Goal: Communication & Community: Participate in discussion

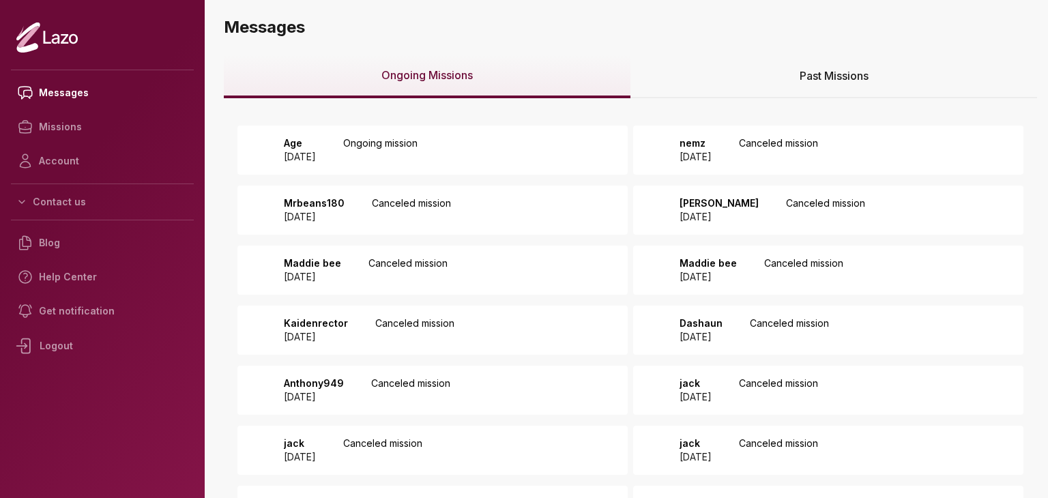
click at [416, 141] on p "Ongoing mission" at bounding box center [380, 149] width 74 height 27
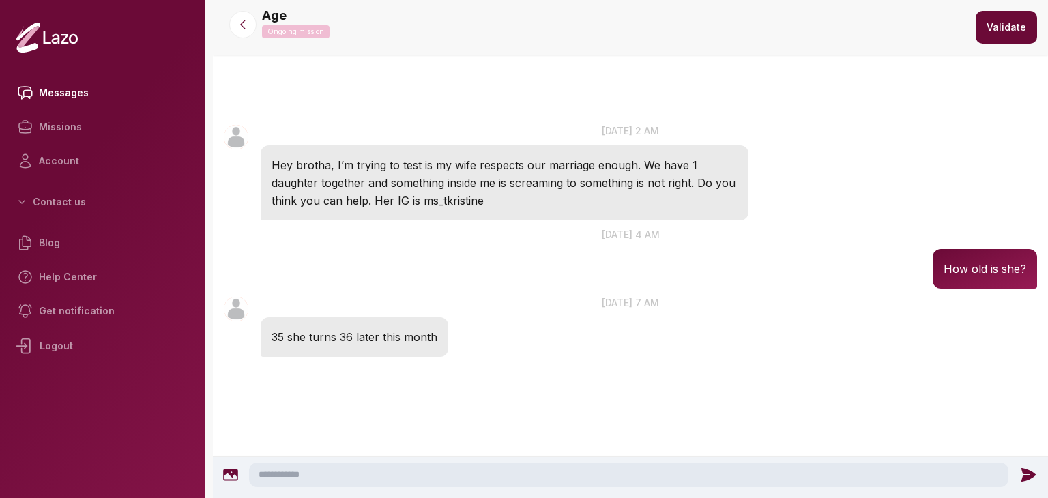
click at [511, 471] on textarea at bounding box center [628, 474] width 759 height 25
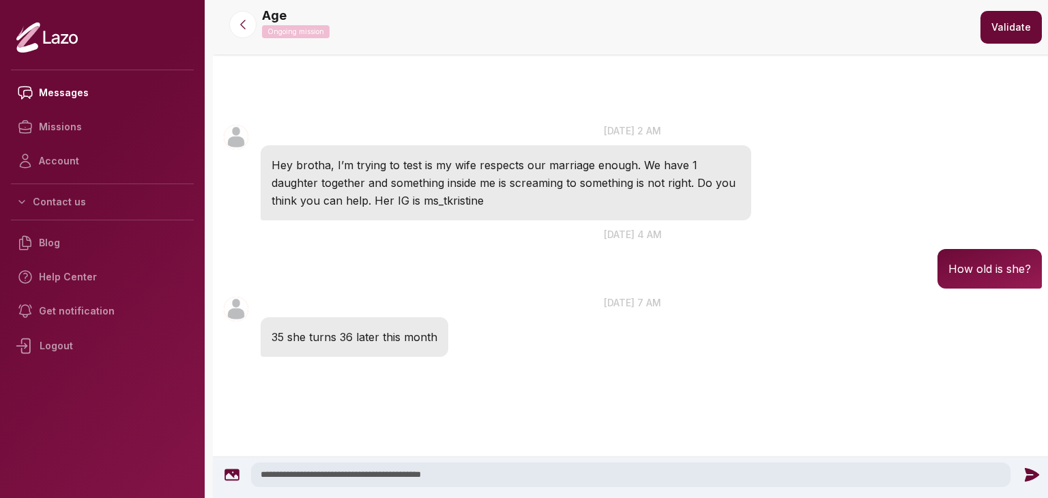
type textarea "**********"
click at [1028, 473] on icon at bounding box center [1031, 475] width 14 height 14
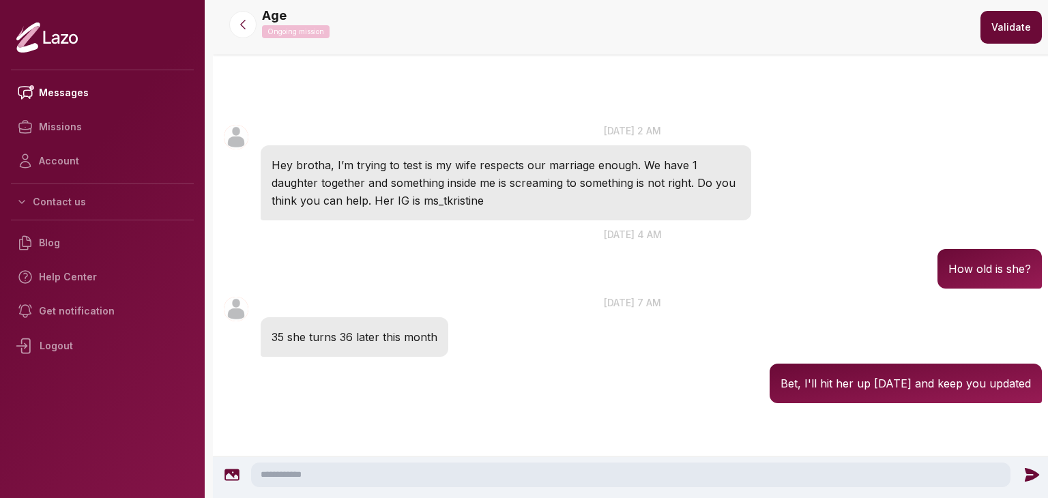
scroll to position [18, 0]
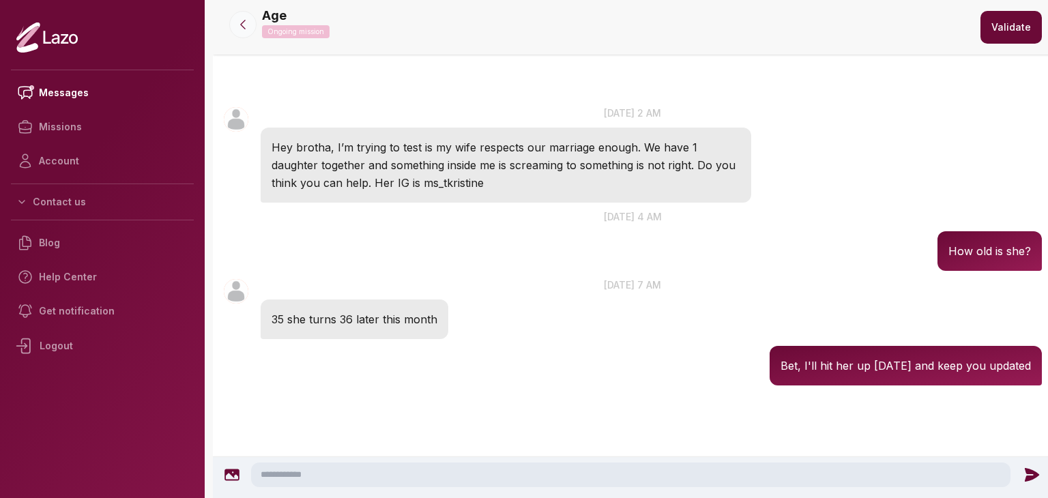
click at [240, 30] on icon at bounding box center [243, 25] width 14 height 14
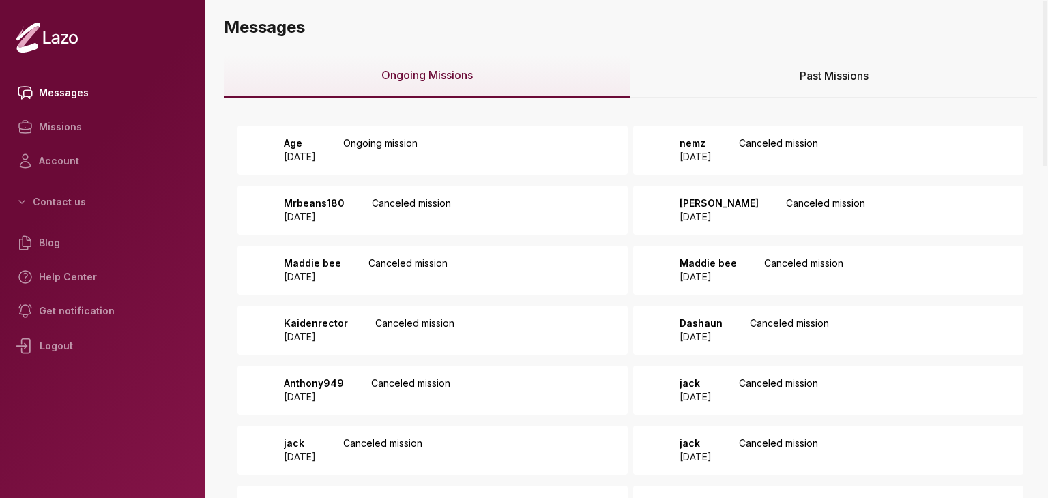
click at [413, 148] on p "Ongoing mission" at bounding box center [380, 149] width 74 height 27
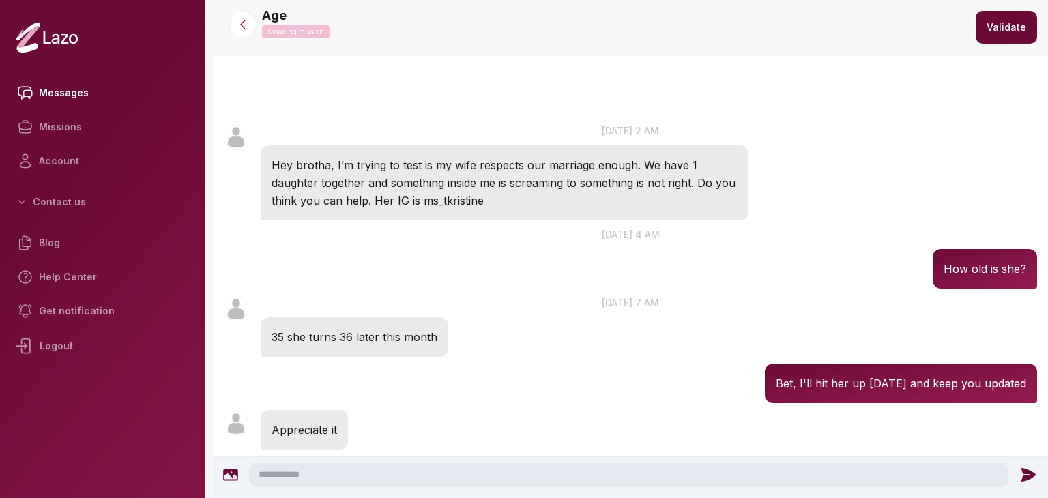
scroll to position [161, 0]
